Goal: Task Accomplishment & Management: Manage account settings

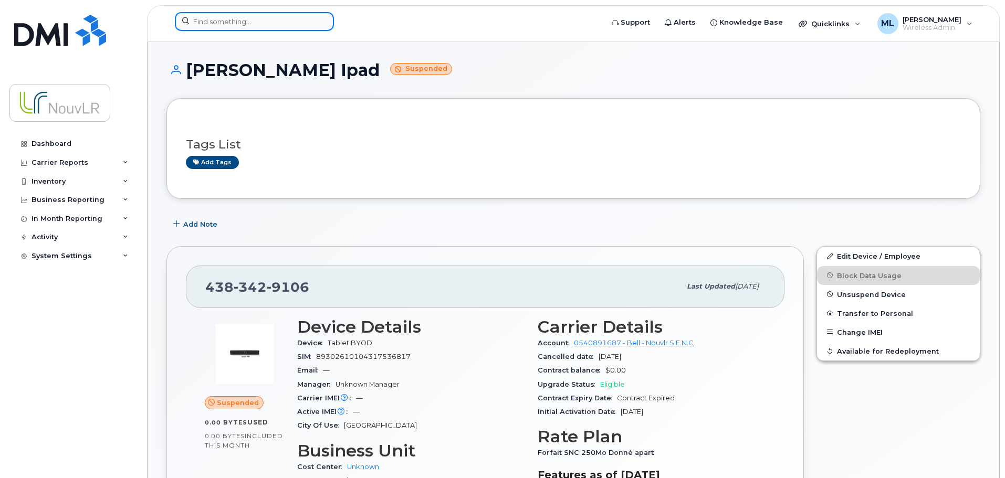
click at [265, 15] on input at bounding box center [254, 21] width 159 height 19
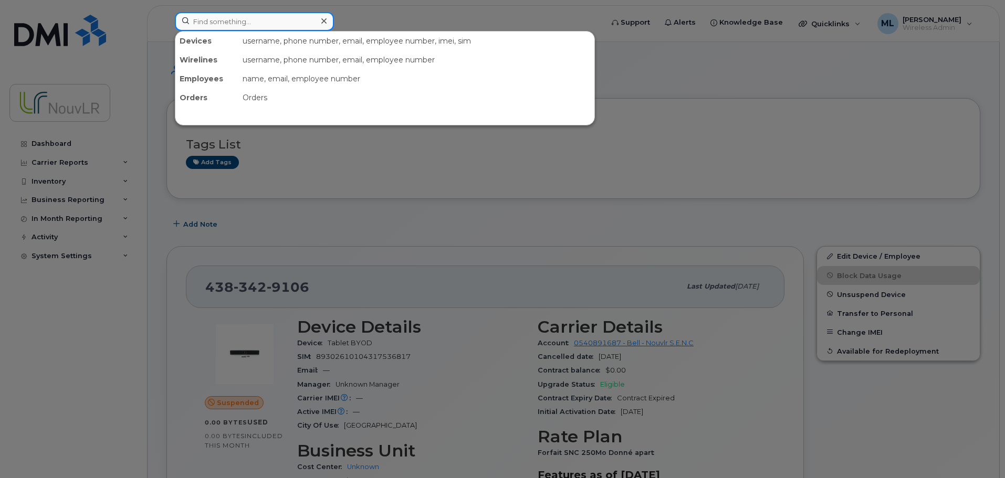
paste input "4383346785"
type input "4383346785"
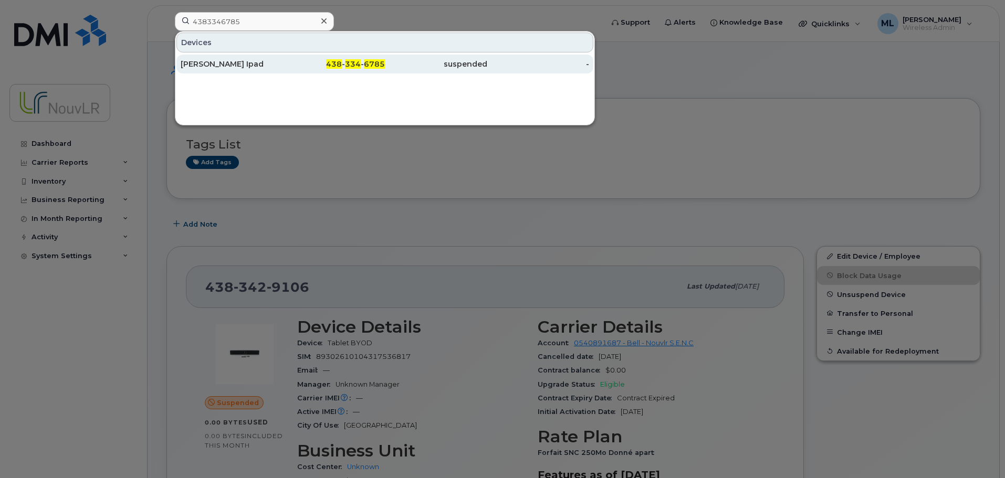
click at [261, 64] on div "[PERSON_NAME] Ipad" at bounding box center [232, 64] width 102 height 11
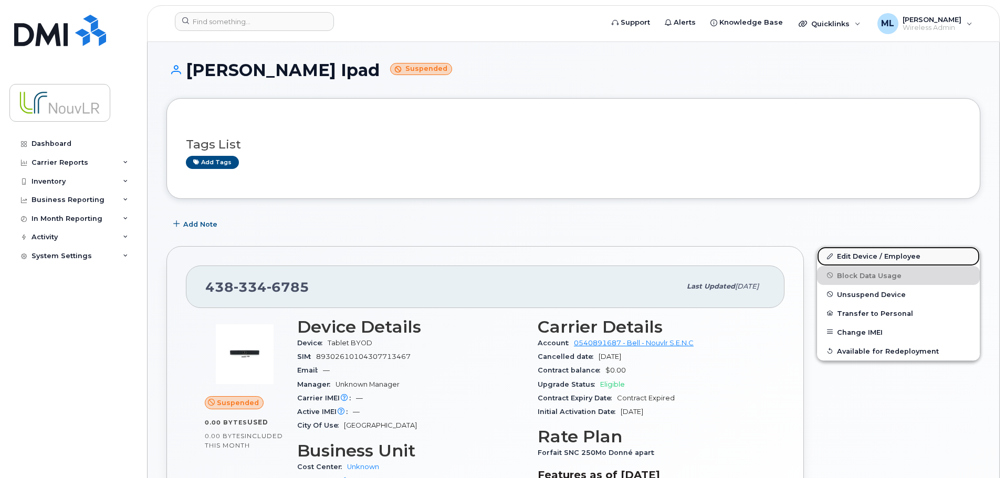
click at [865, 257] on link "Edit Device / Employee" at bounding box center [898, 256] width 163 height 19
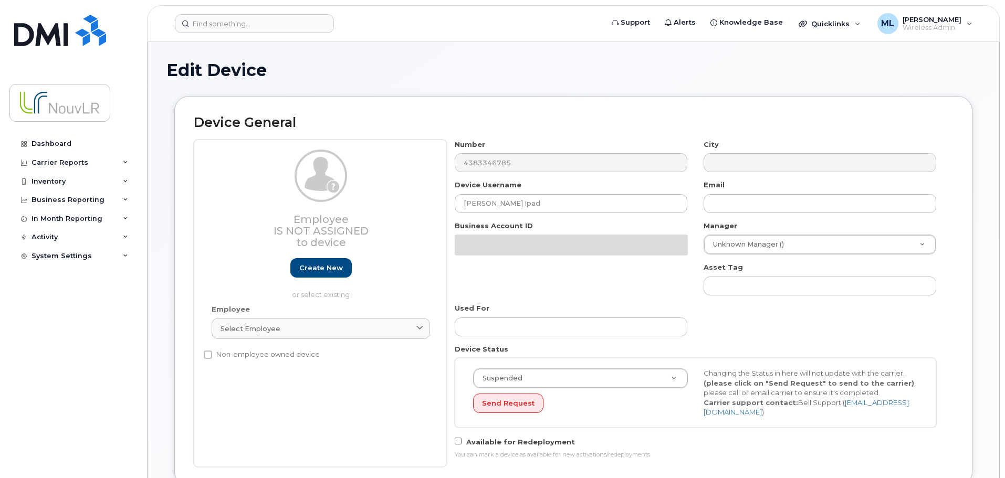
select select "4266195"
select select "4266254"
select select "4266265"
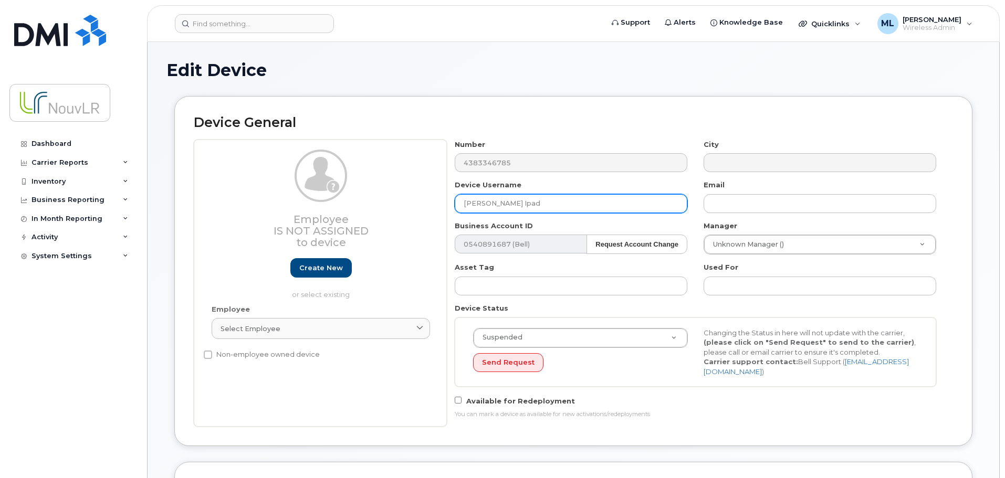
drag, startPoint x: 533, startPoint y: 206, endPoint x: 440, endPoint y: 212, distance: 93.6
click at [440, 212] on div "Employee Is not assigned to device Create new or select existing Employee Selec…" at bounding box center [573, 283] width 759 height 287
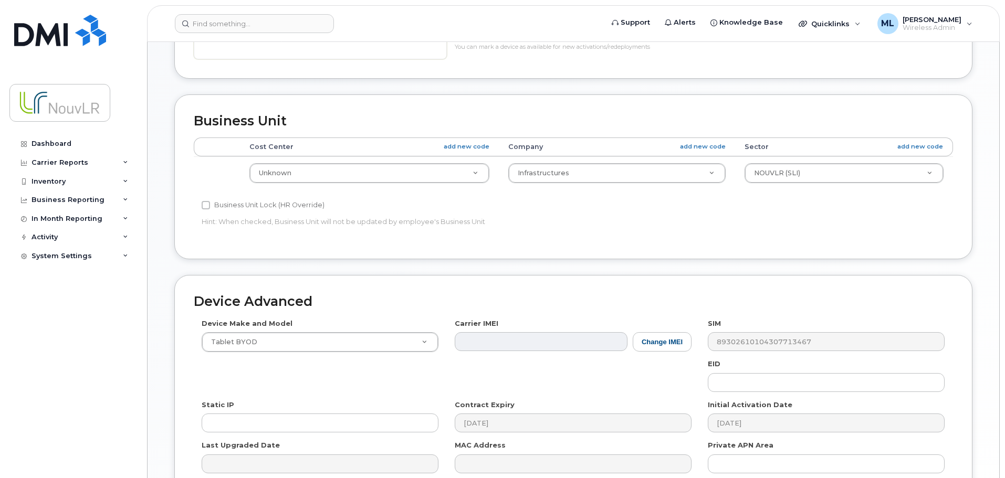
scroll to position [478, 0]
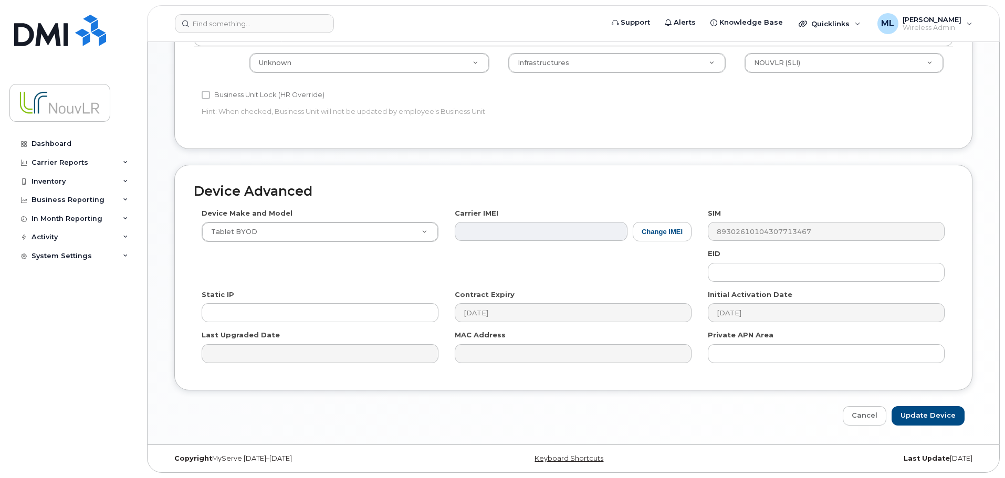
type input "[PERSON_NAME] Ipad"
click at [930, 415] on input "Update Device" at bounding box center [928, 415] width 73 height 19
type input "Saving..."
